Goal: Navigation & Orientation: Find specific page/section

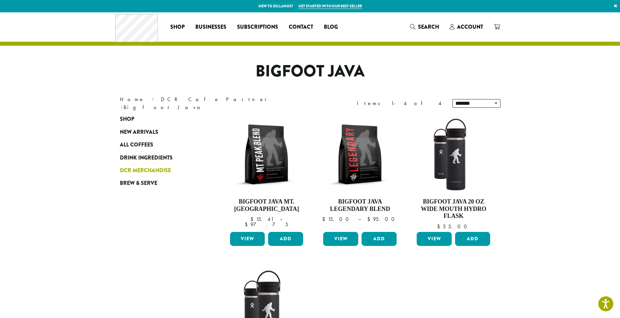
click at [133, 170] on span "DCR Merchandise" at bounding box center [145, 171] width 51 height 8
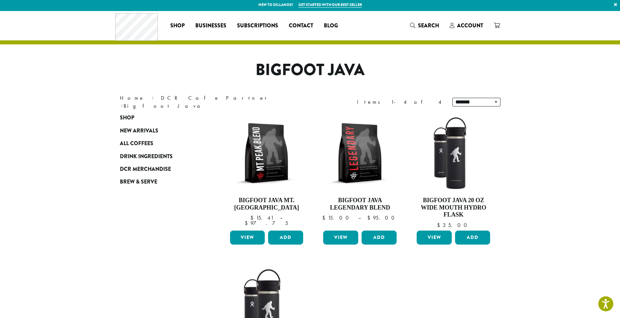
scroll to position [174, 0]
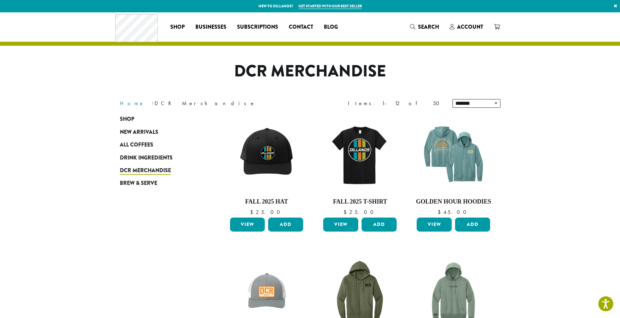
click at [126, 106] on link "Home" at bounding box center [132, 103] width 25 height 7
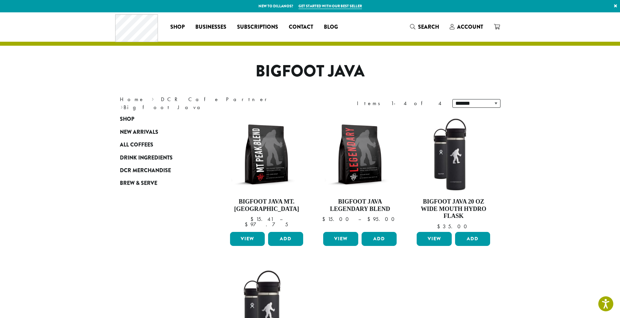
click at [193, 103] on nav "Home › DCR Cafe Partner › Bigfoot Java" at bounding box center [210, 103] width 180 height 16
